Goal: Task Accomplishment & Management: Complete application form

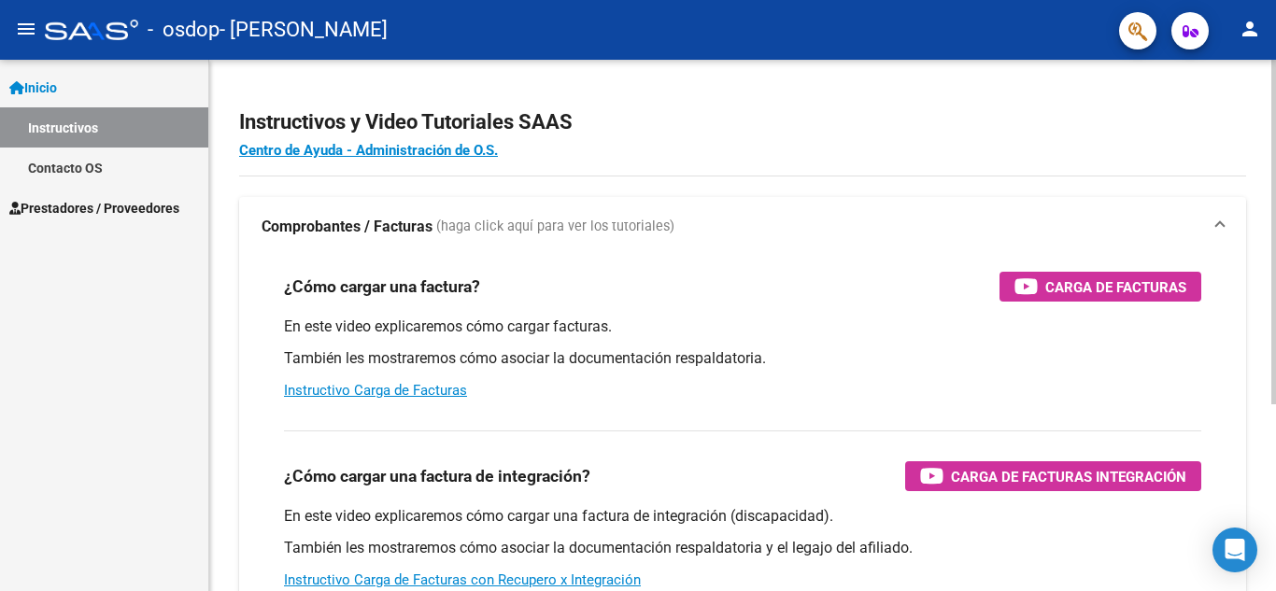
click at [1217, 7] on div "menu - osdop - [PERSON_NAME] person Inicio Instructivos Contacto OS Prestadores…" at bounding box center [638, 295] width 1276 height 591
click at [738, 112] on h2 "Instructivos y Video Tutoriales SAAS" at bounding box center [742, 123] width 1007 height 36
click at [793, 148] on h4 "Centro de Ayuda - Administración de O.S." at bounding box center [742, 150] width 1007 height 21
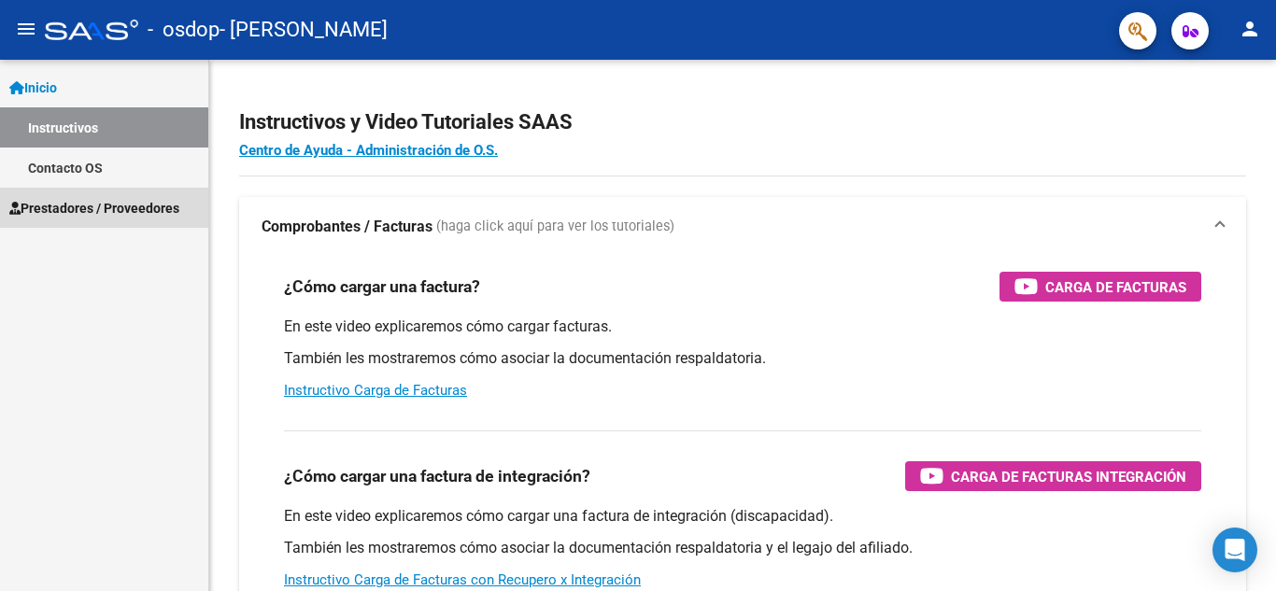
click at [88, 207] on span "Prestadores / Proveedores" at bounding box center [94, 208] width 170 height 21
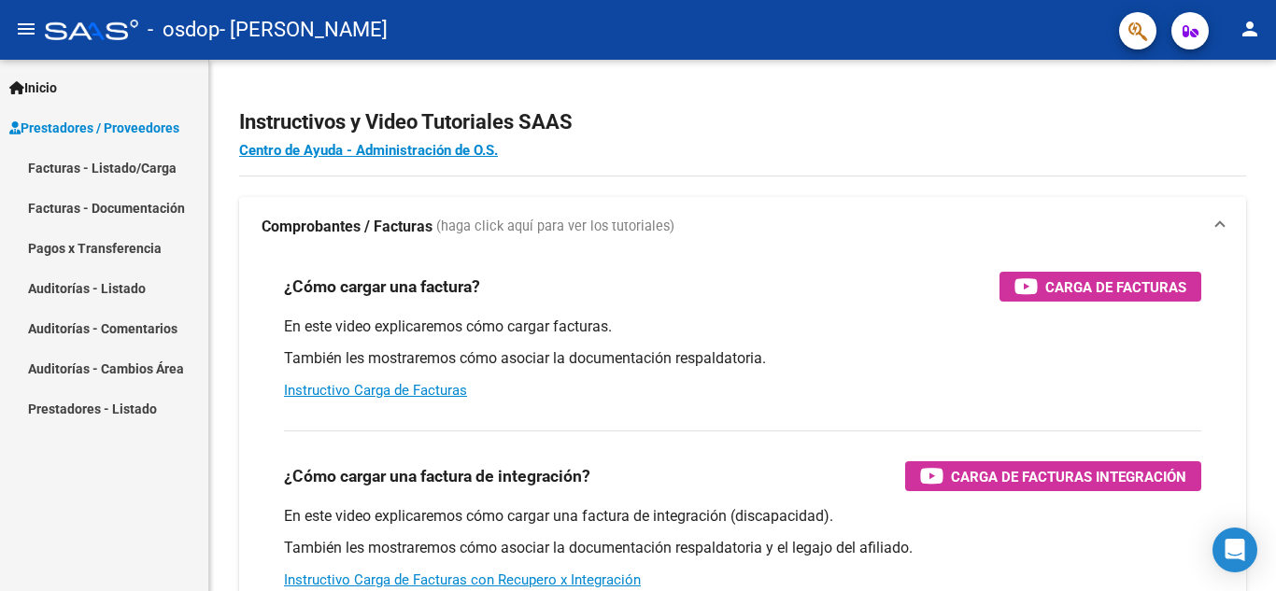
click at [132, 164] on link "Facturas - Listado/Carga" at bounding box center [104, 168] width 208 height 40
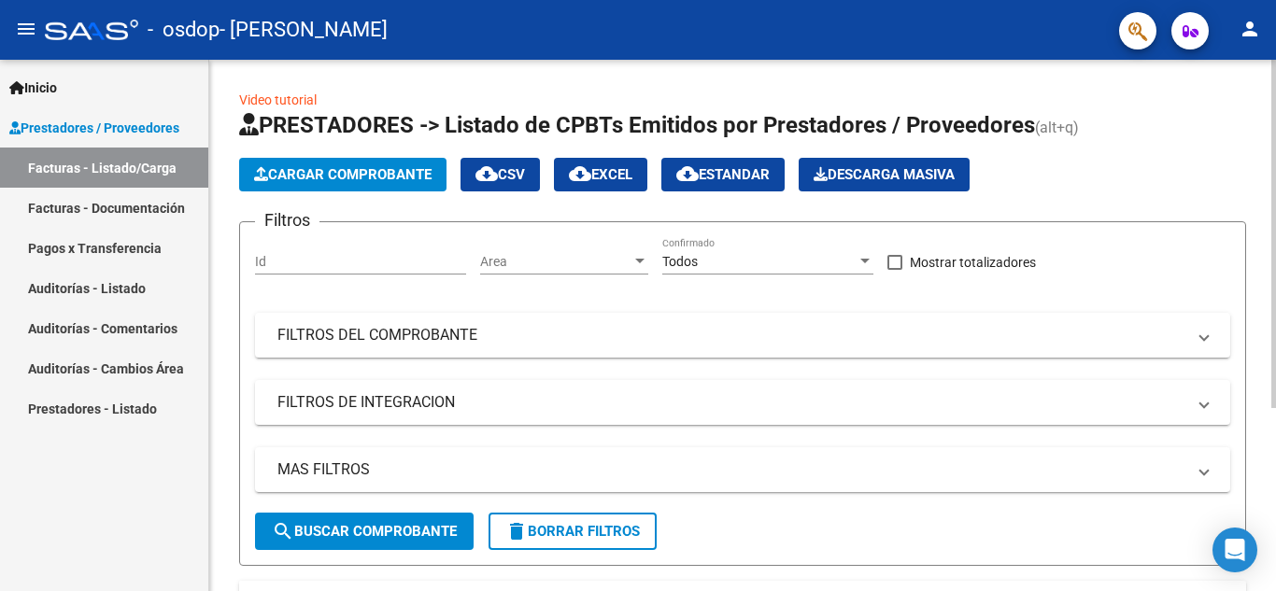
click at [1275, 120] on div at bounding box center [1274, 234] width 5 height 349
click at [367, 168] on span "Cargar Comprobante" at bounding box center [343, 174] width 178 height 17
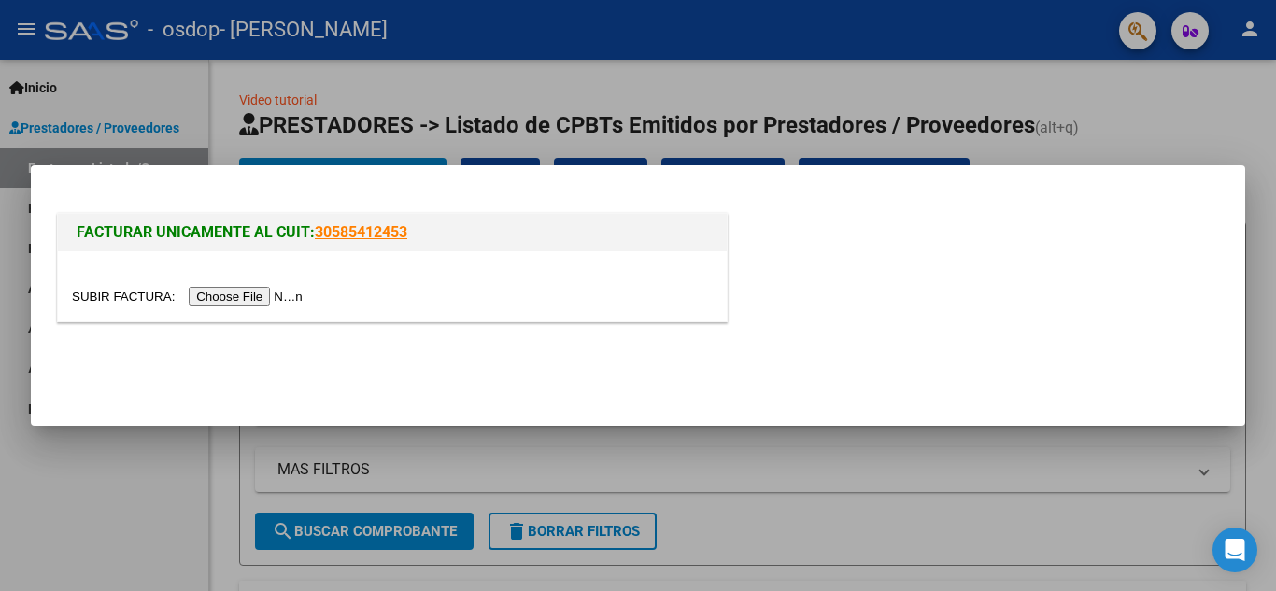
click at [259, 299] on input "file" at bounding box center [190, 297] width 236 height 20
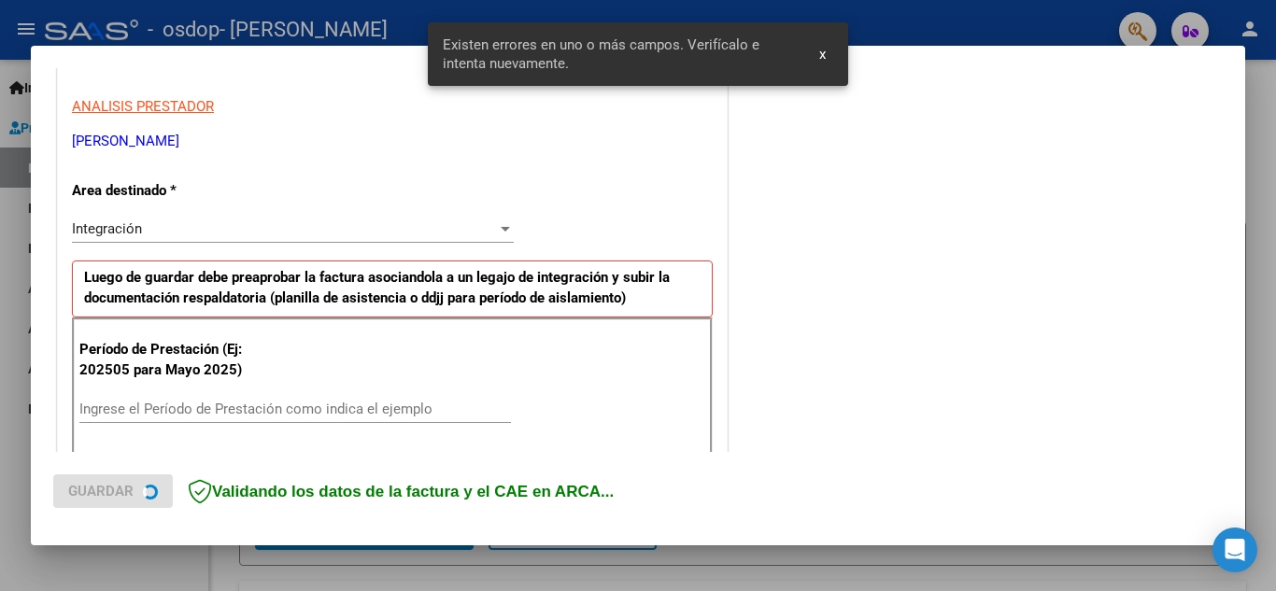
scroll to position [459, 0]
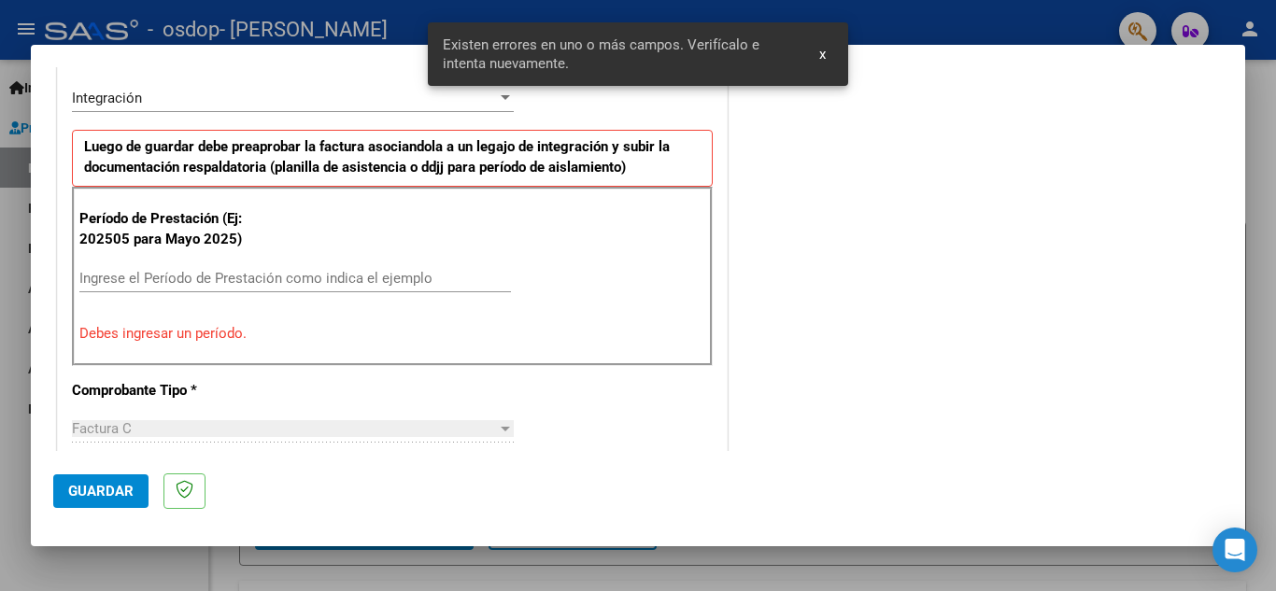
click at [222, 276] on input "Ingrese el Período de Prestación como indica el ejemplo" at bounding box center [295, 278] width 432 height 17
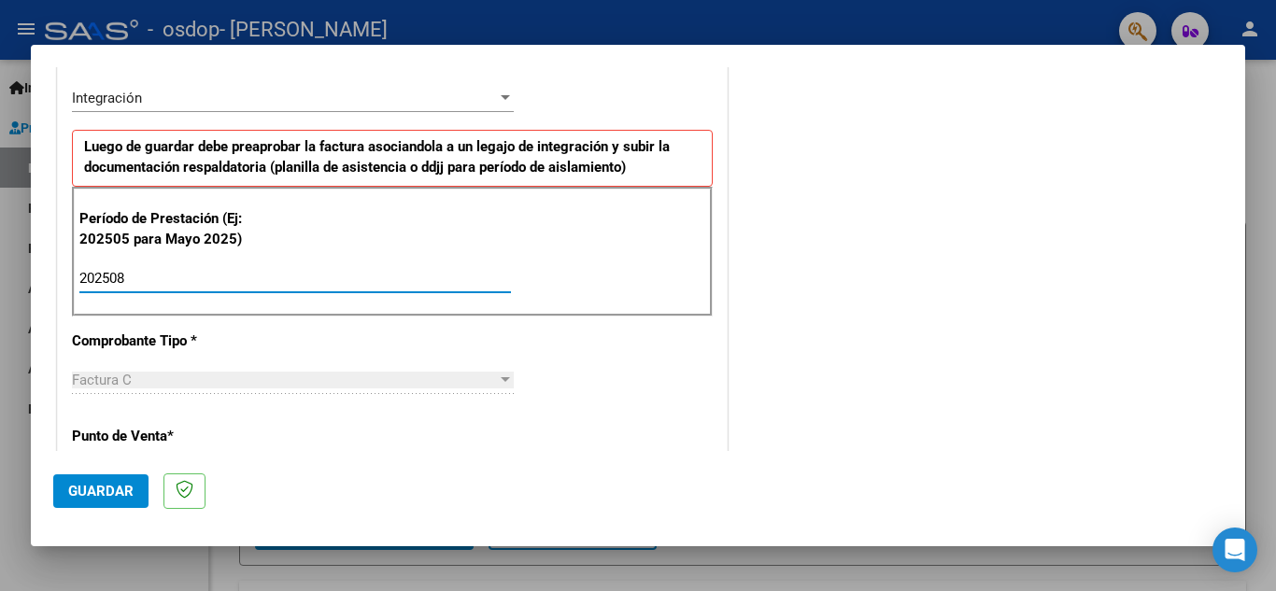
type input "202508"
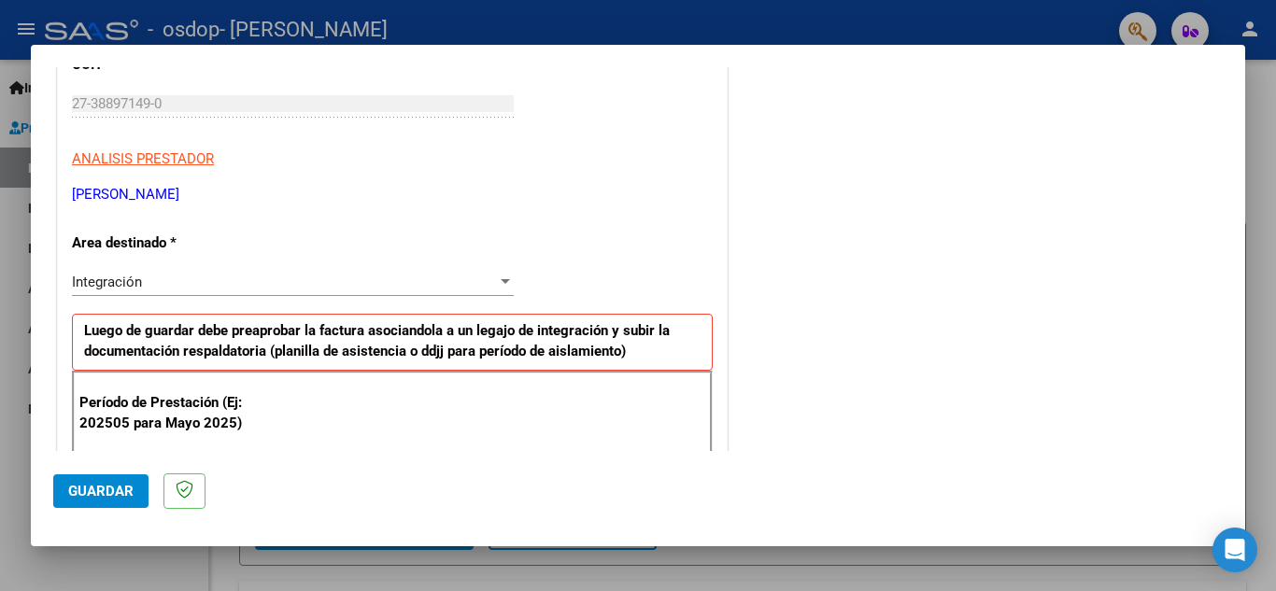
scroll to position [278, 0]
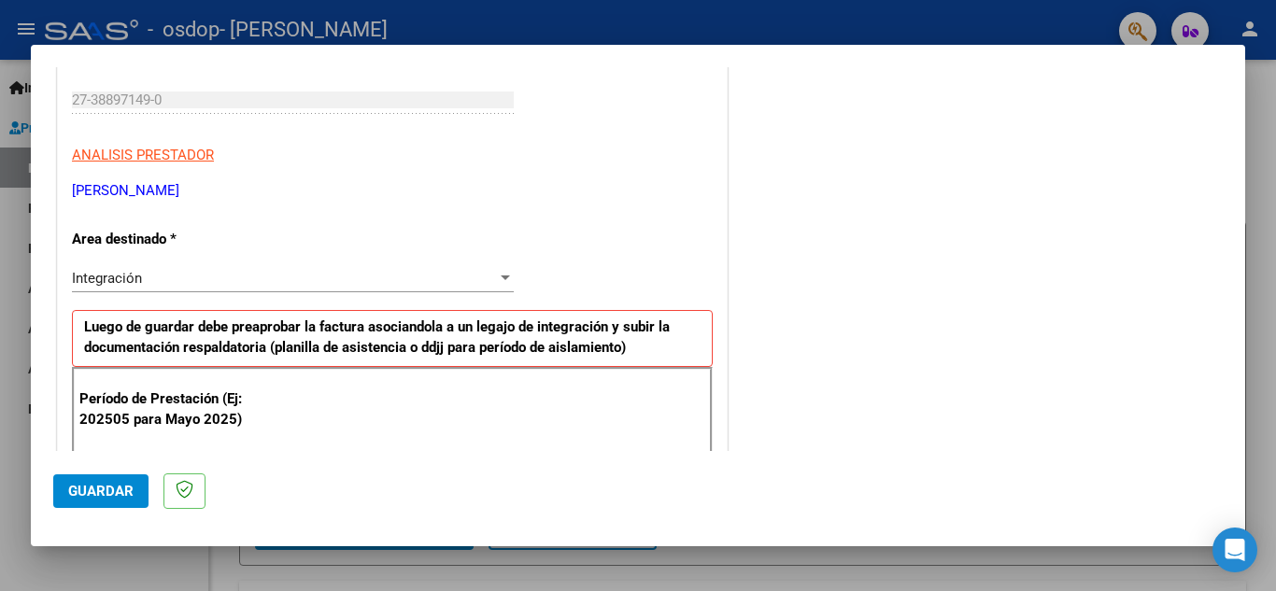
click at [216, 288] on div "Integración Seleccionar Area" at bounding box center [293, 278] width 442 height 28
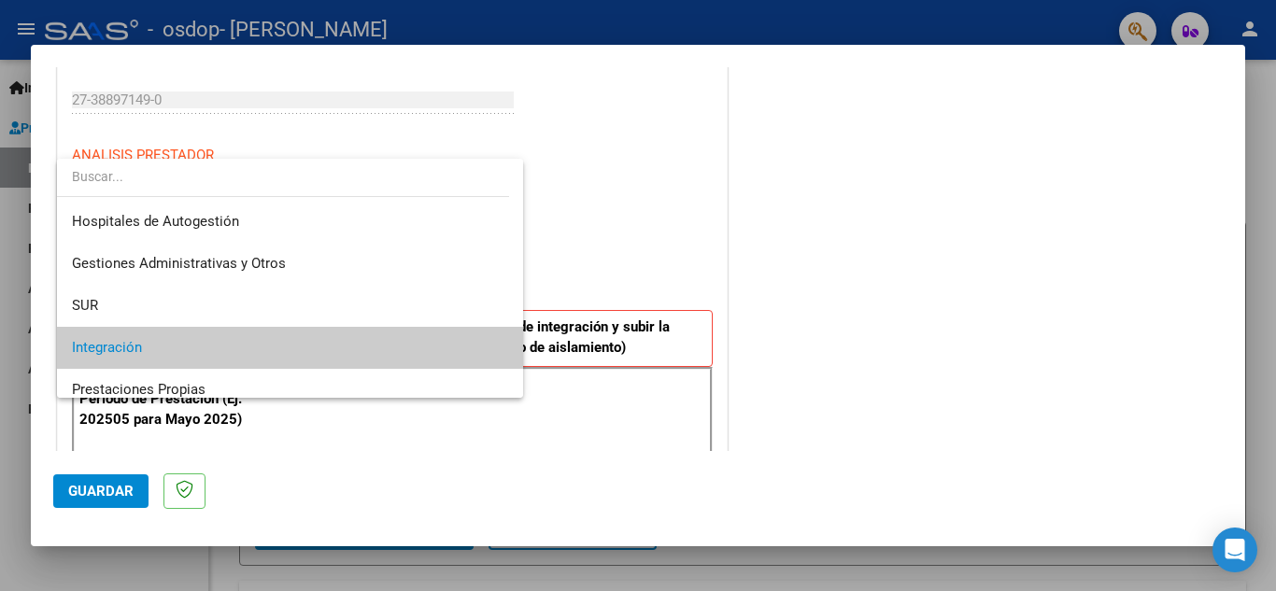
scroll to position [70, 0]
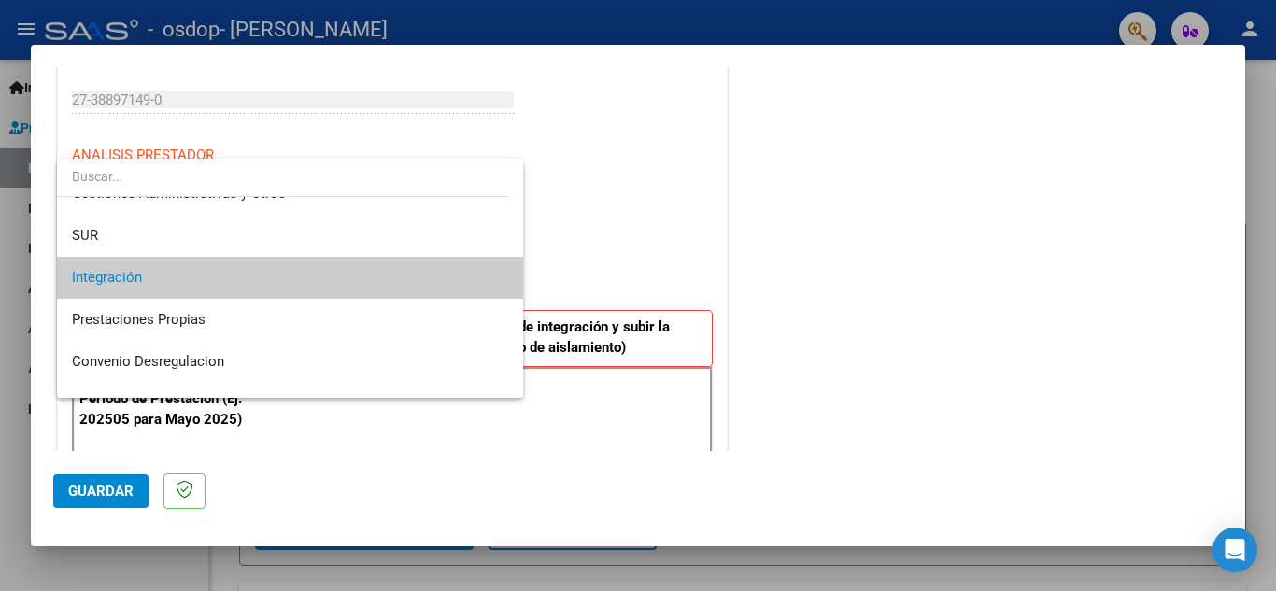
click at [344, 275] on span "Integración" at bounding box center [290, 278] width 436 height 42
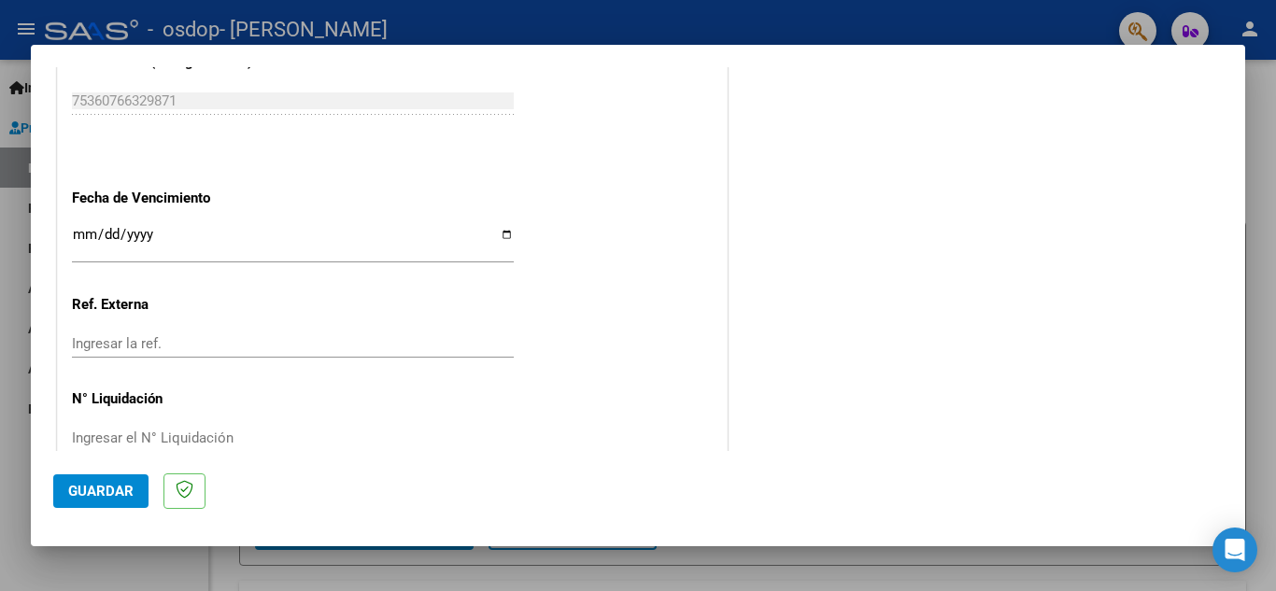
scroll to position [1260, 0]
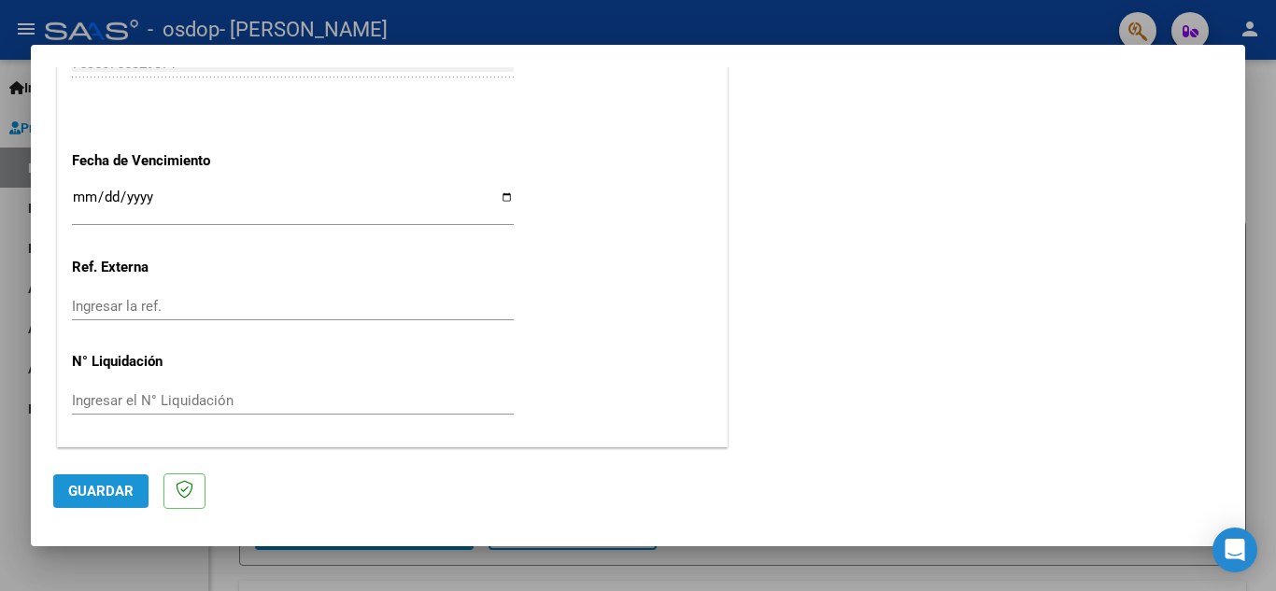
click at [112, 483] on span "Guardar" at bounding box center [100, 491] width 65 height 17
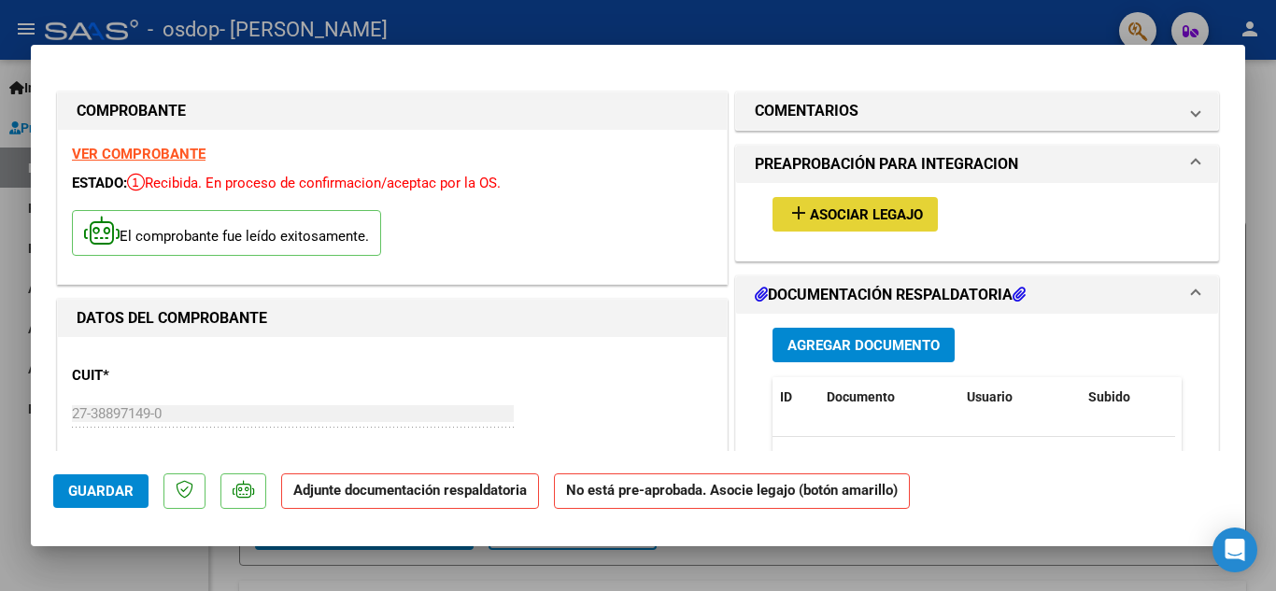
click at [847, 217] on span "Asociar Legajo" at bounding box center [866, 214] width 113 height 17
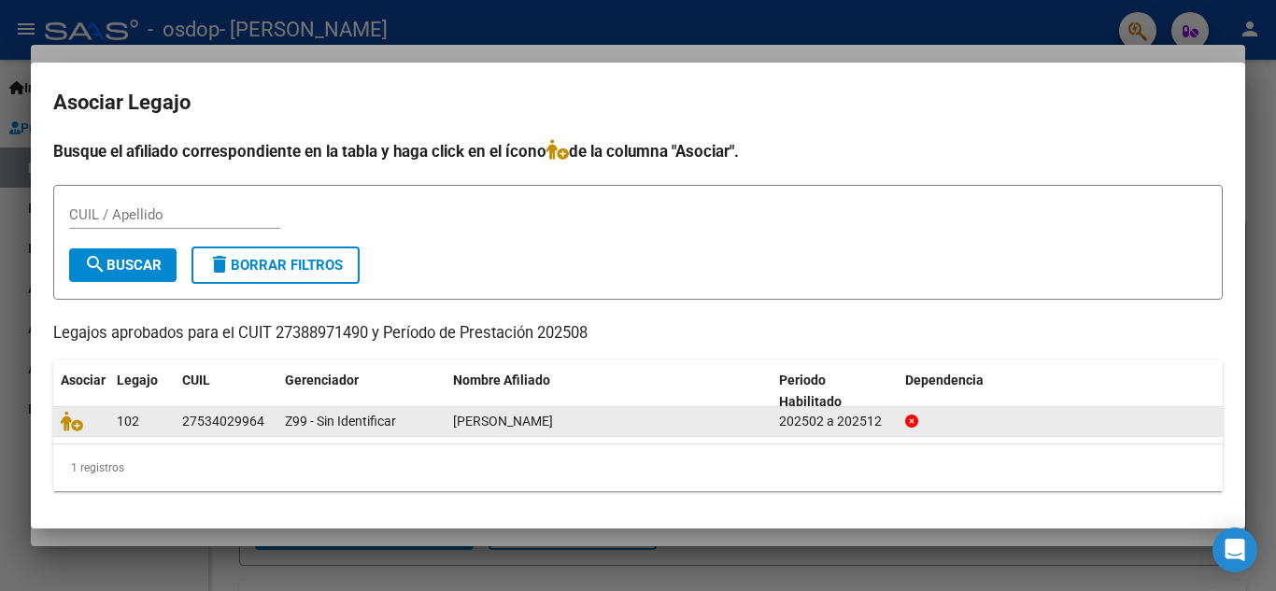
click at [405, 426] on div "Z99 - Sin Identificar" at bounding box center [361, 421] width 153 height 21
click at [72, 427] on icon at bounding box center [72, 421] width 22 height 21
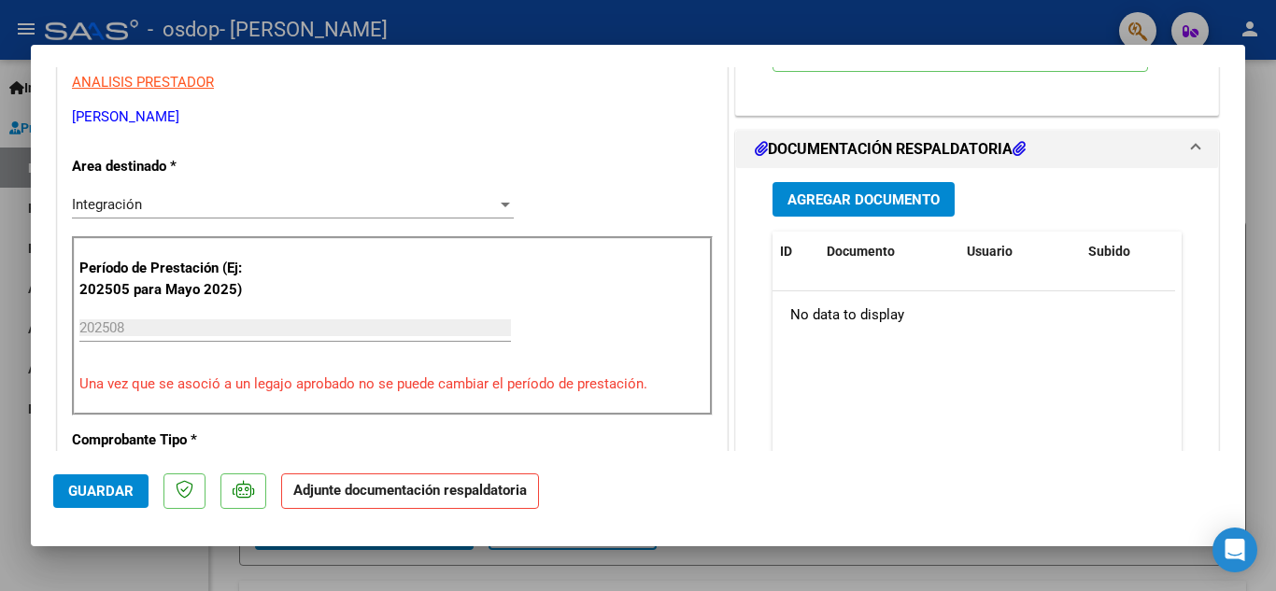
scroll to position [401, 0]
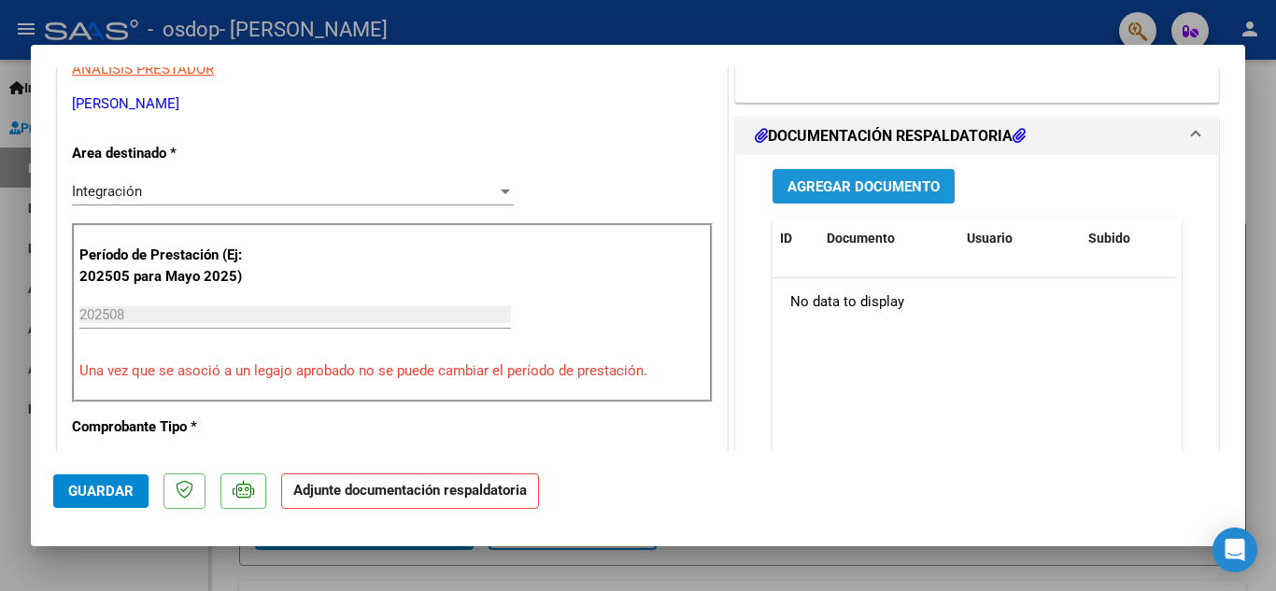
click at [879, 189] on span "Agregar Documento" at bounding box center [864, 186] width 152 height 17
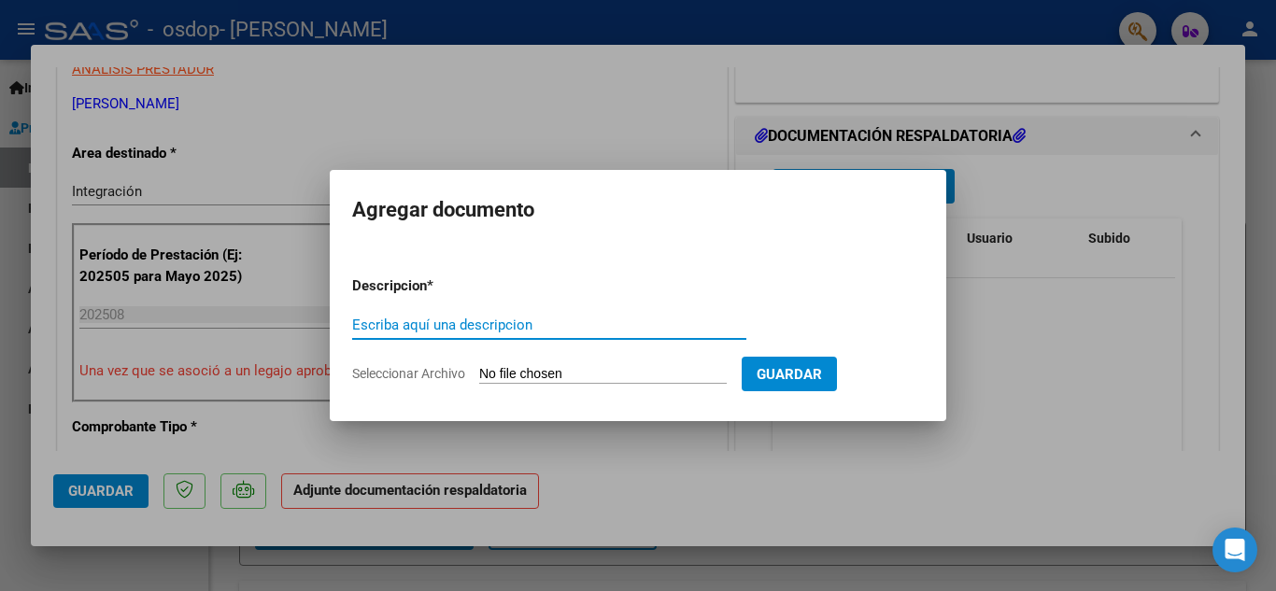
click at [439, 326] on input "Escriba aquí una descripcion" at bounding box center [549, 325] width 394 height 17
type input "Factura [DATE]"
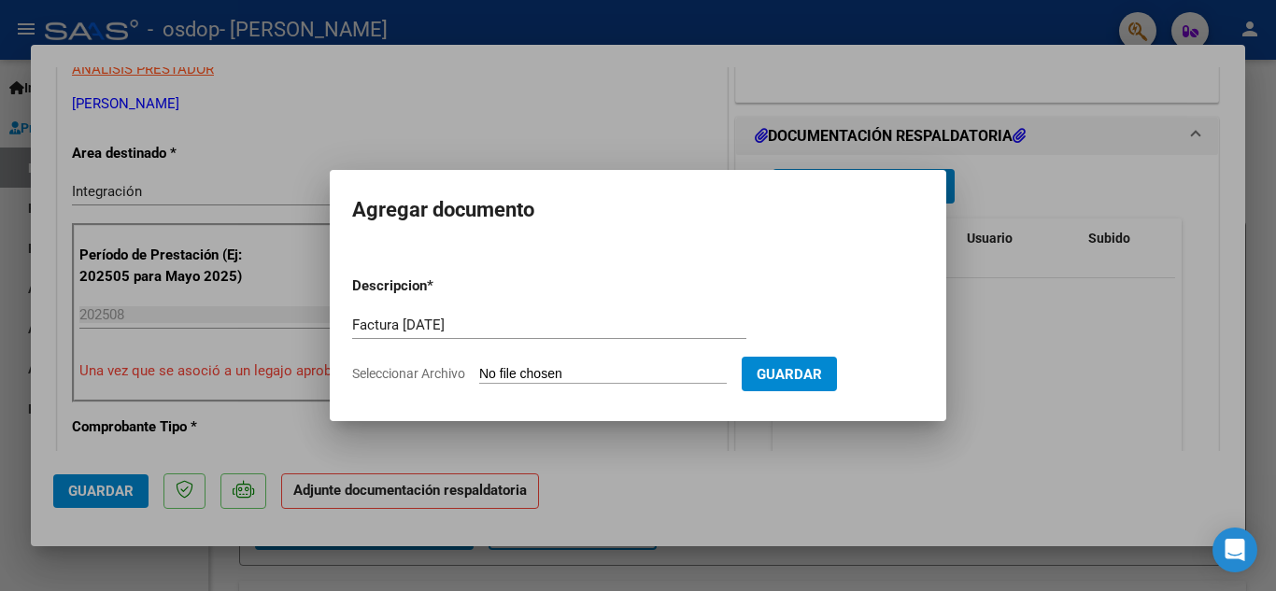
click at [533, 377] on input "Seleccionar Archivo" at bounding box center [603, 375] width 248 height 18
type input "C:\fakepath\factura [PERSON_NAME][DATE].pdf"
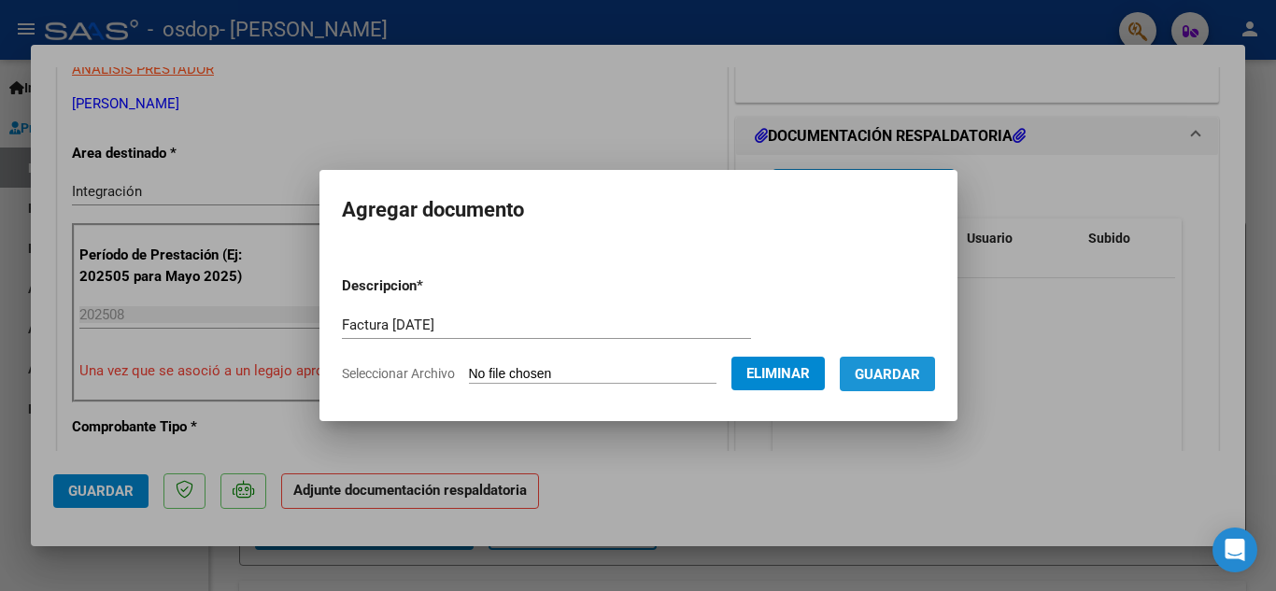
click at [878, 386] on button "Guardar" at bounding box center [887, 374] width 95 height 35
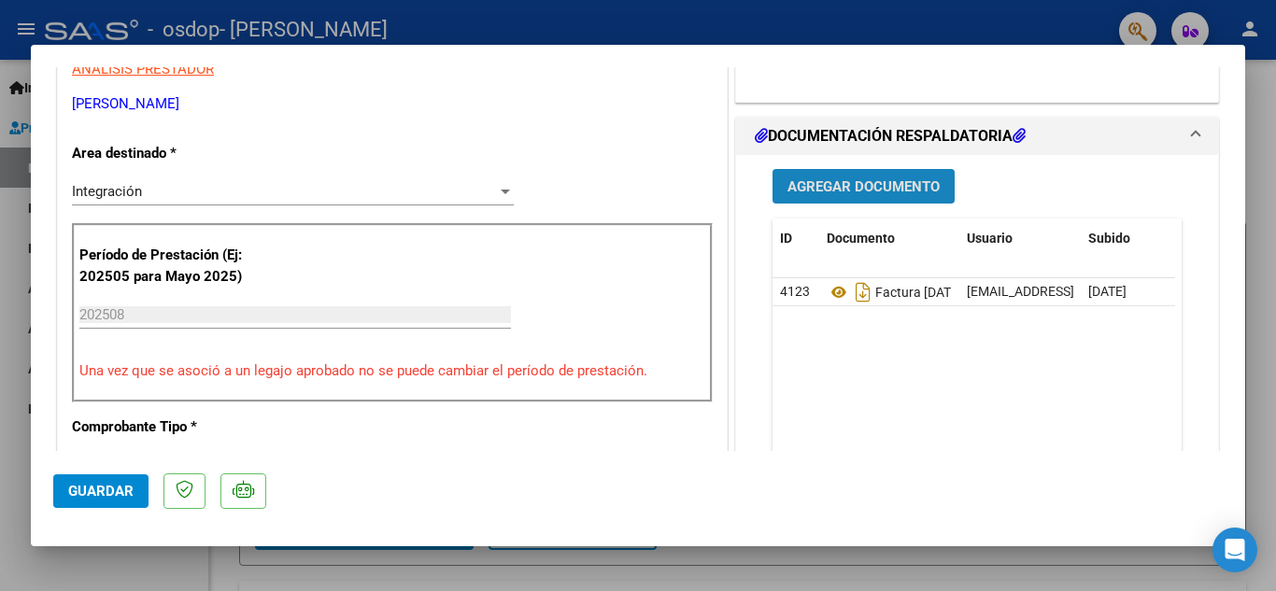
click at [882, 189] on span "Agregar Documento" at bounding box center [864, 186] width 152 height 17
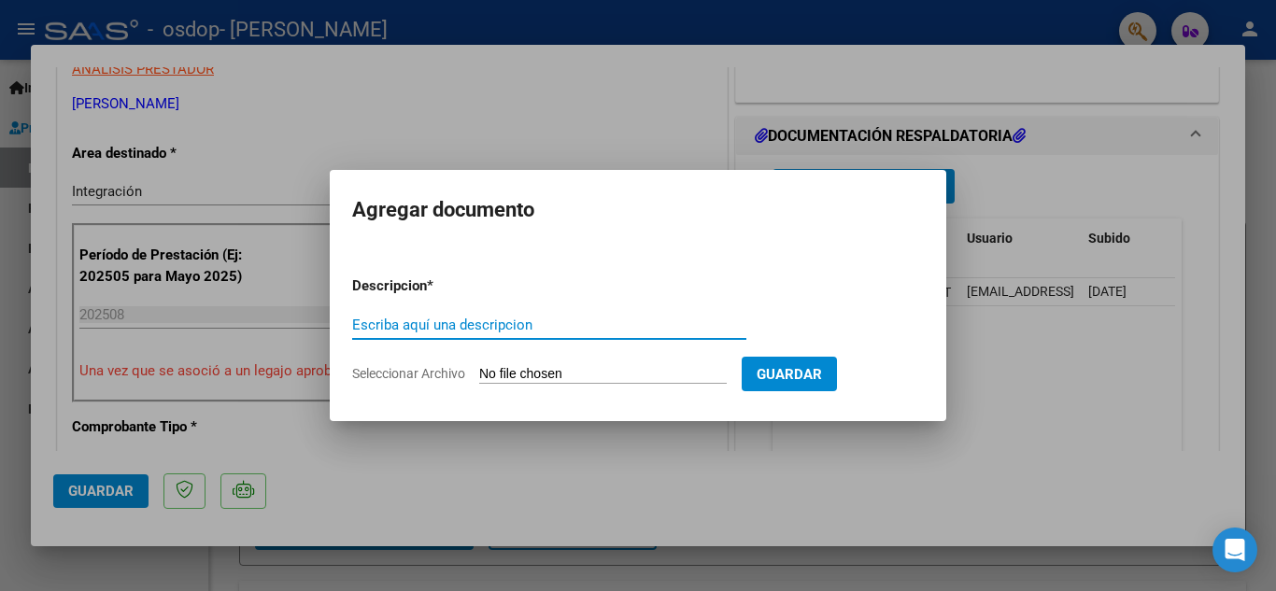
click at [467, 318] on input "Escriba aquí una descripcion" at bounding box center [549, 325] width 394 height 17
type input "Asistencia agosto"
click at [451, 372] on span "Seleccionar Archivo" at bounding box center [408, 373] width 113 height 15
click at [479, 372] on input "Seleccionar Archivo" at bounding box center [603, 375] width 248 height 18
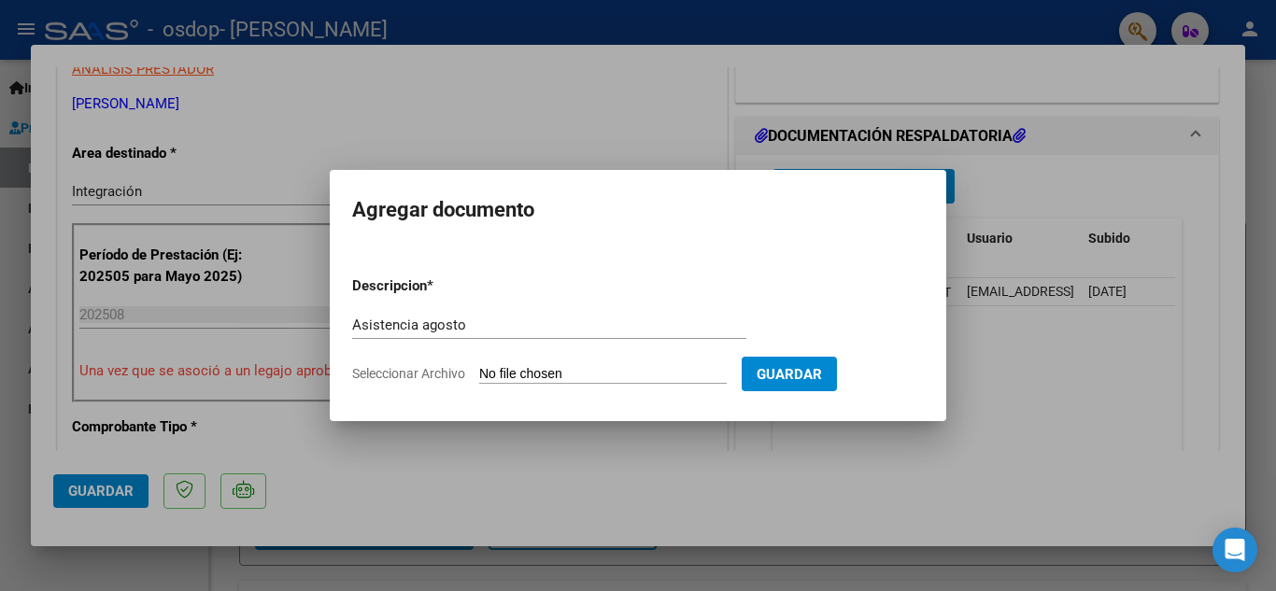
type input "C:\fakepath\Asistencia [PERSON_NAME].pdf"
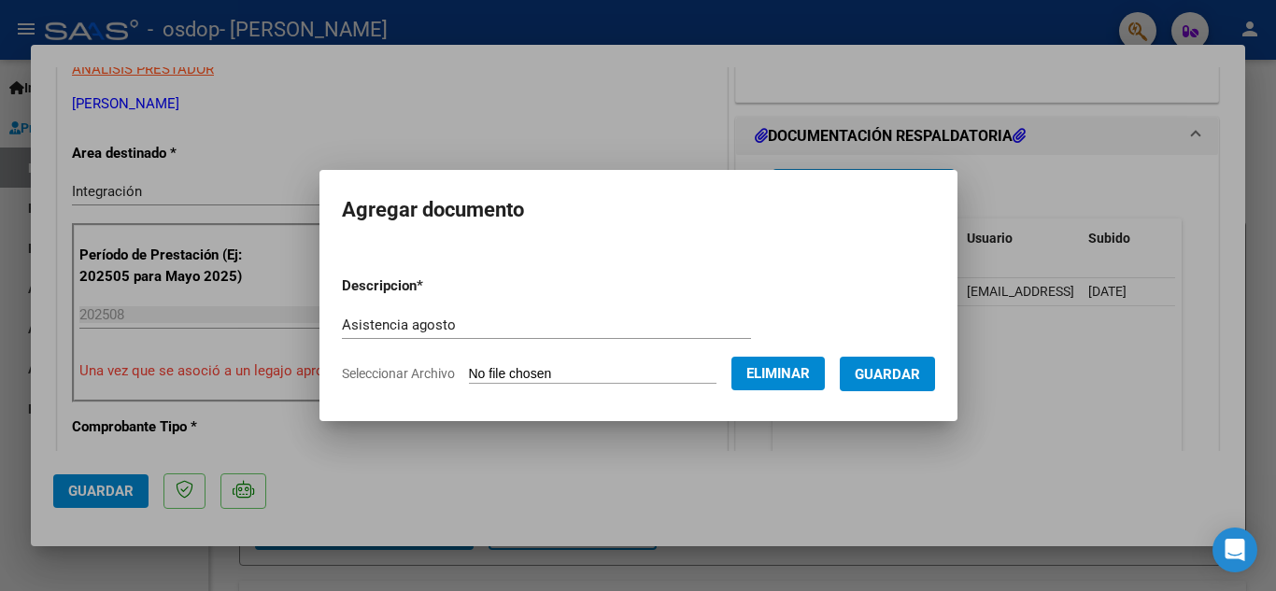
click at [904, 379] on span "Guardar" at bounding box center [887, 374] width 65 height 17
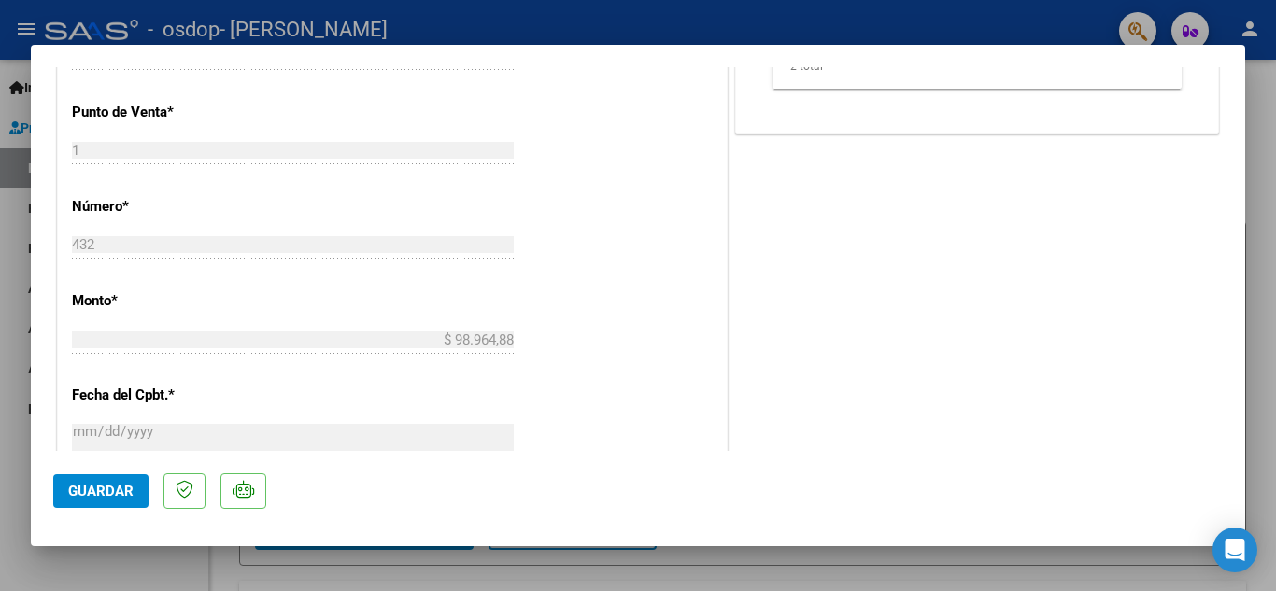
scroll to position [1288, 0]
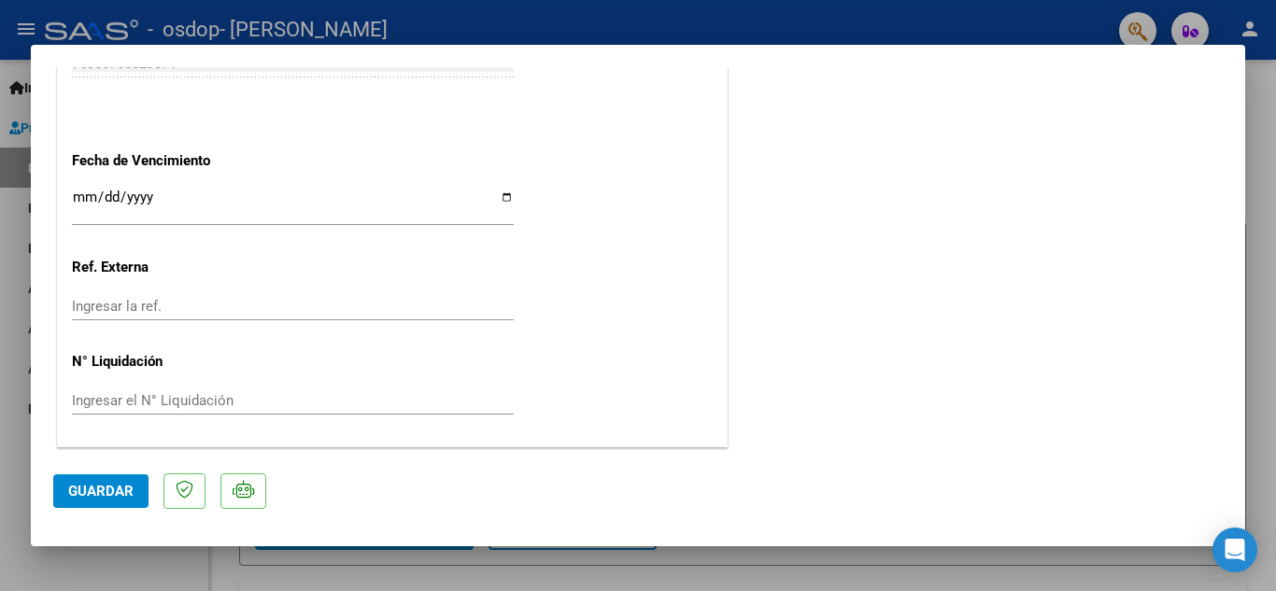
click at [108, 482] on button "Guardar" at bounding box center [100, 492] width 95 height 34
click at [108, 485] on span "Guardar" at bounding box center [100, 491] width 65 height 17
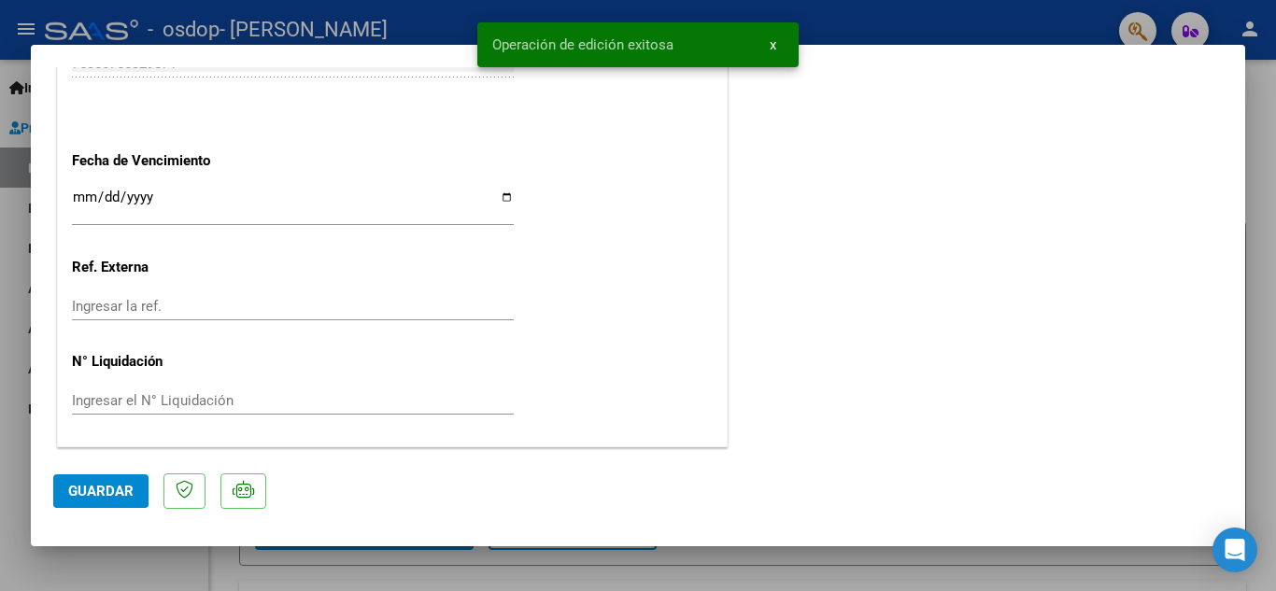
click at [999, 7] on div at bounding box center [638, 295] width 1276 height 591
type input "$ 0,00"
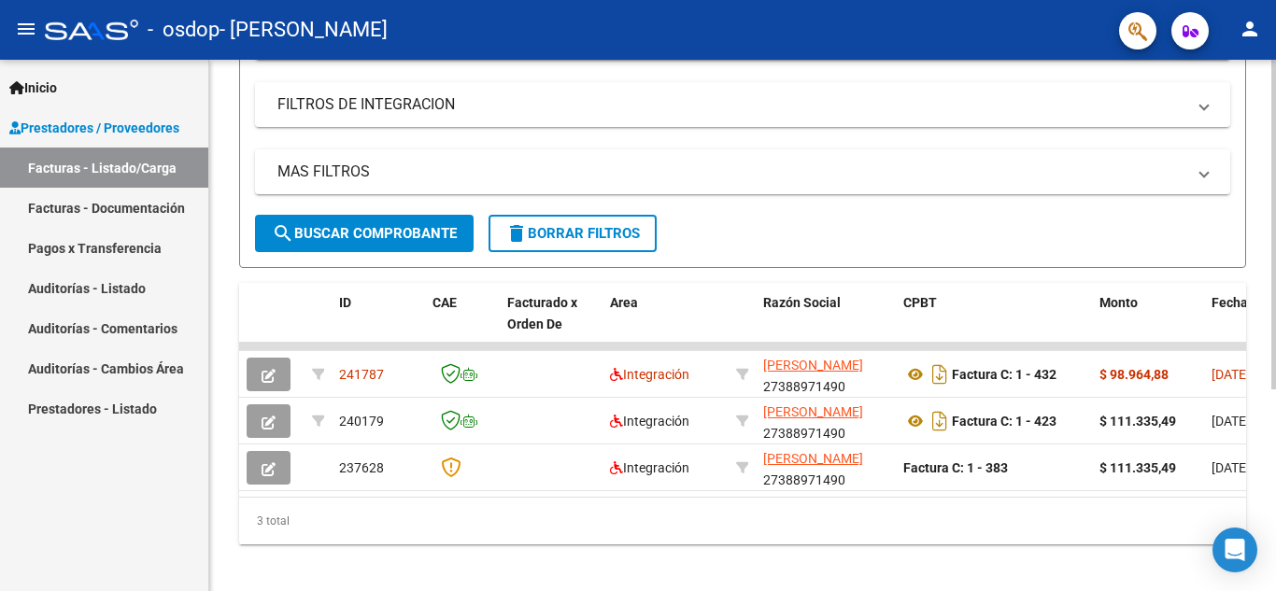
scroll to position [309, 0]
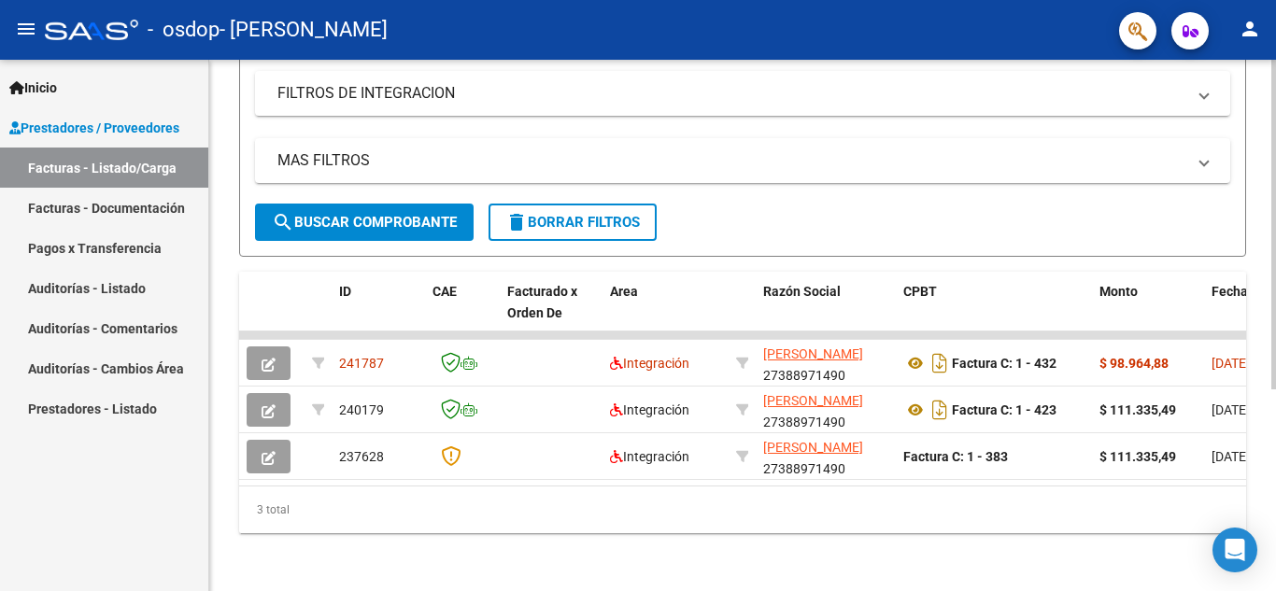
click at [1275, 351] on div at bounding box center [1274, 426] width 5 height 330
